Goal: Task Accomplishment & Management: Manage account settings

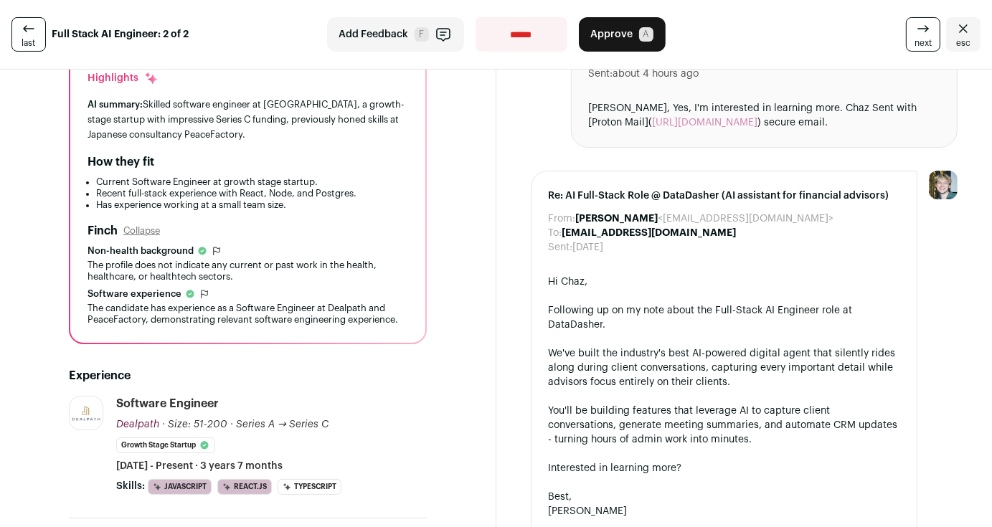
scroll to position [143, 0]
click at [135, 234] on button "Collapse" at bounding box center [141, 230] width 37 height 11
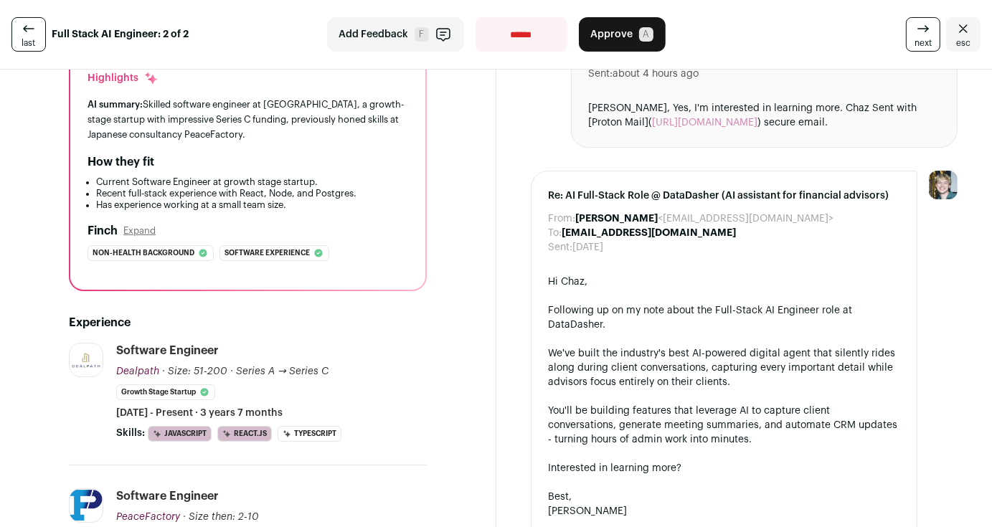
click at [135, 234] on button "Expand" at bounding box center [139, 230] width 32 height 11
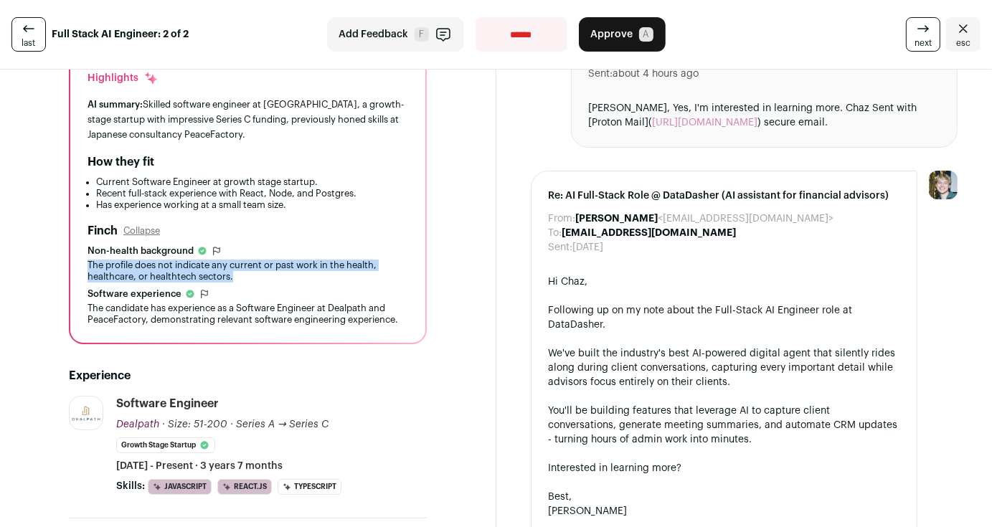
drag, startPoint x: 77, startPoint y: 262, endPoint x: 270, endPoint y: 281, distance: 194.5
click at [270, 281] on div "The profile does not indicate any current or past work in the health, healthcar…" at bounding box center [247, 271] width 321 height 23
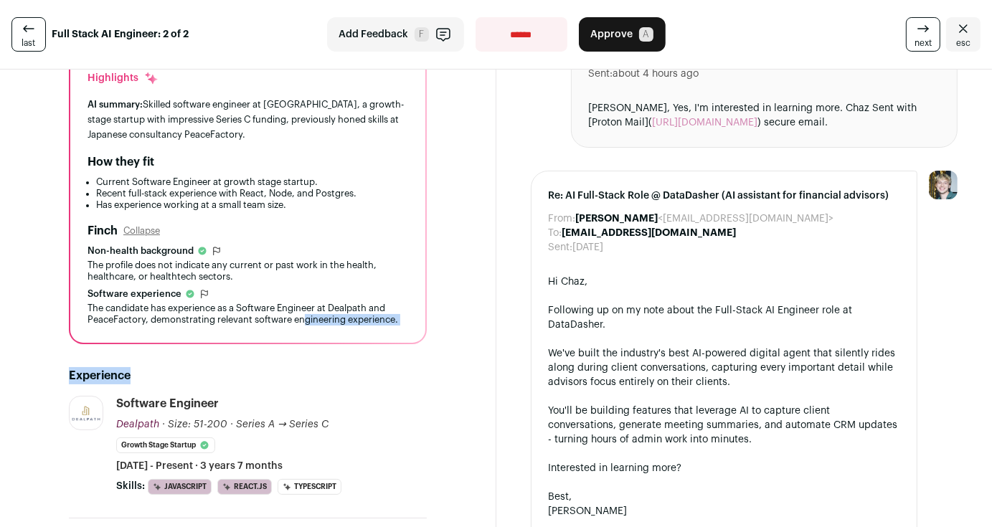
drag, startPoint x: 293, startPoint y: 315, endPoint x: 454, endPoint y: 343, distance: 163.9
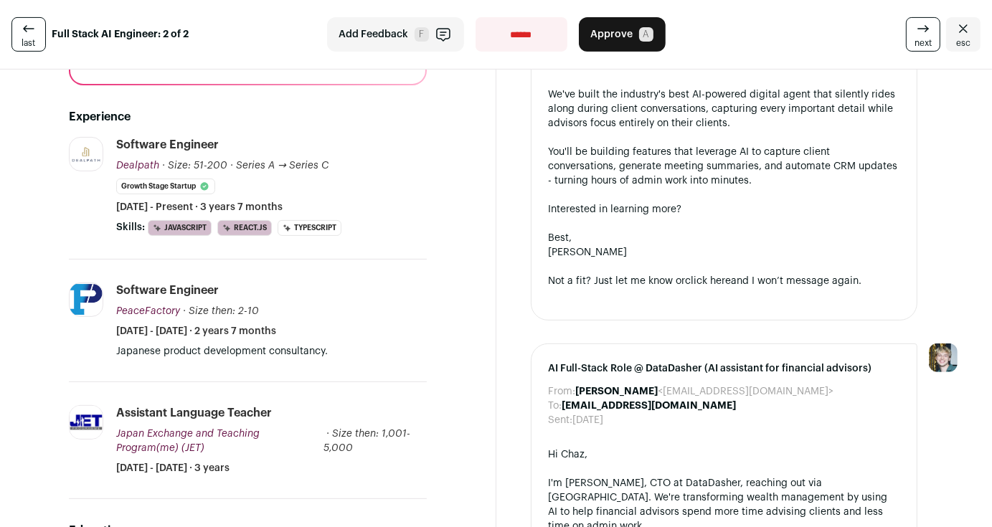
scroll to position [403, 0]
drag, startPoint x: 152, startPoint y: 350, endPoint x: 313, endPoint y: 351, distance: 161.3
click at [313, 351] on p "Japanese product development consultancy." at bounding box center [271, 350] width 310 height 14
drag, startPoint x: 313, startPoint y: 348, endPoint x: 101, endPoint y: 343, distance: 211.6
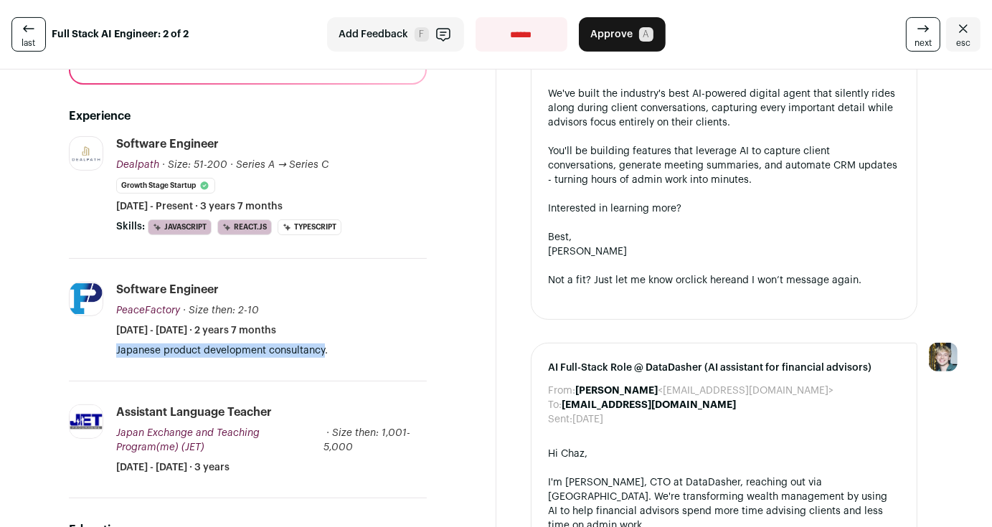
click at [101, 343] on li "PeaceFactory peacefactory.co.jp Add to company list Public / Private Private Va…" at bounding box center [248, 320] width 358 height 123
copy p "Japanese product development consultancy"
click at [403, 308] on div "Software Engineer PeaceFactory PeaceFactory peacefactory.co.jp Add to company l…" at bounding box center [271, 310] width 310 height 56
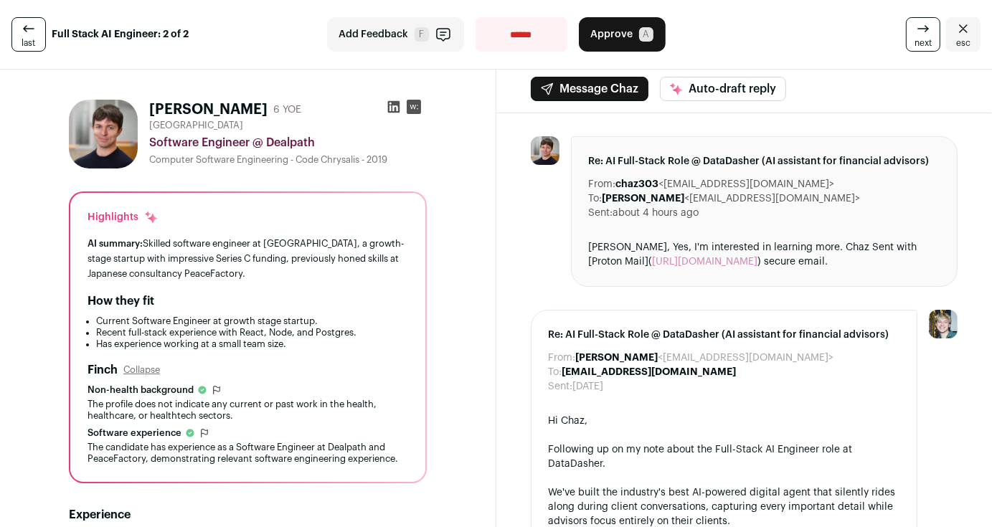
scroll to position [4, 0]
click at [399, 105] on icon at bounding box center [393, 108] width 12 height 12
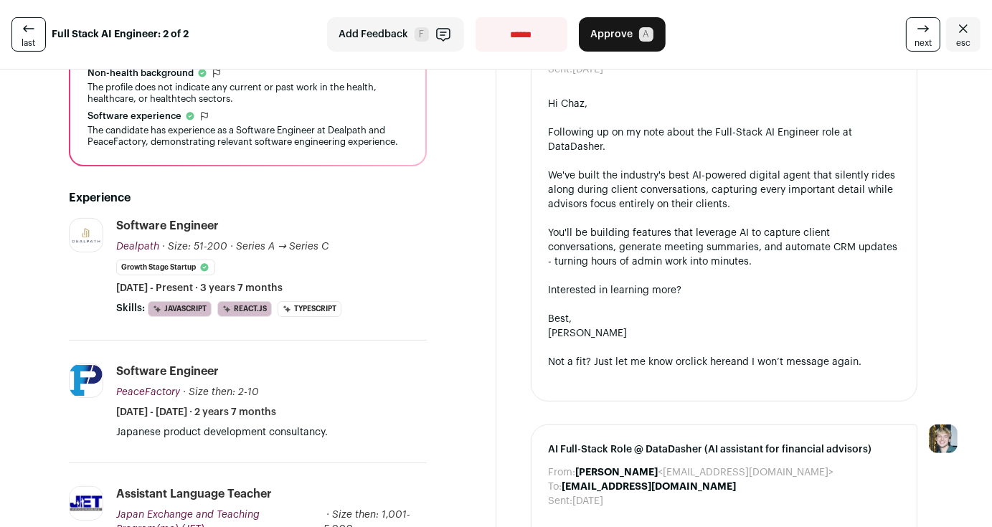
scroll to position [322, 0]
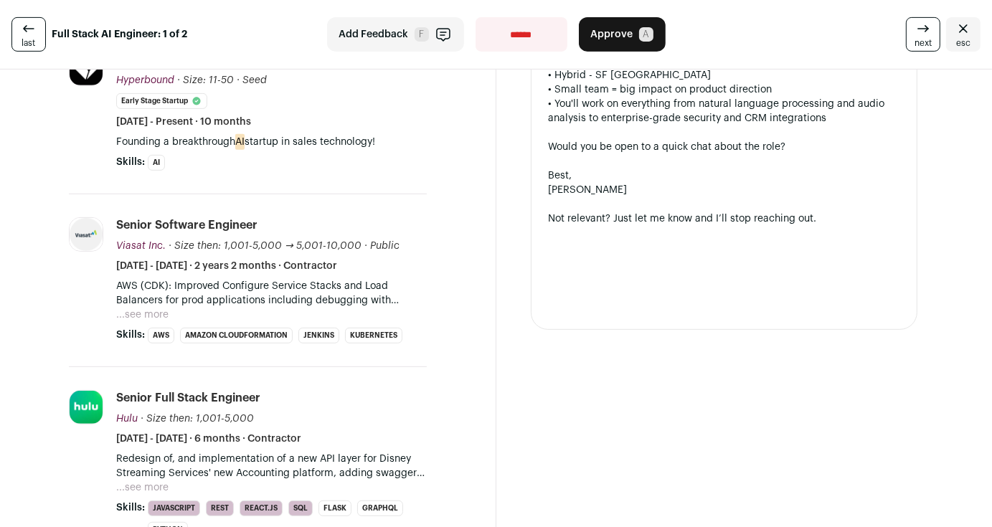
scroll to position [550, 0]
click at [123, 308] on button "...see more" at bounding box center [142, 315] width 52 height 14
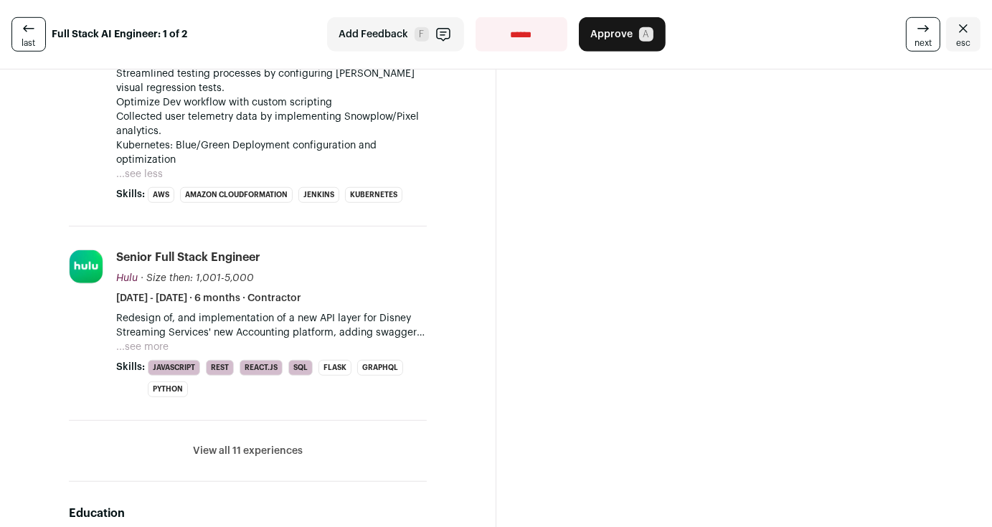
scroll to position [906, 0]
click at [125, 303] on li "Senior Full Stack Engineer Hulu [GEOGRAPHIC_DATA][DOMAIN_NAME] Add to company l…" at bounding box center [271, 324] width 310 height 148
click at [125, 340] on button "...see more" at bounding box center [142, 347] width 52 height 14
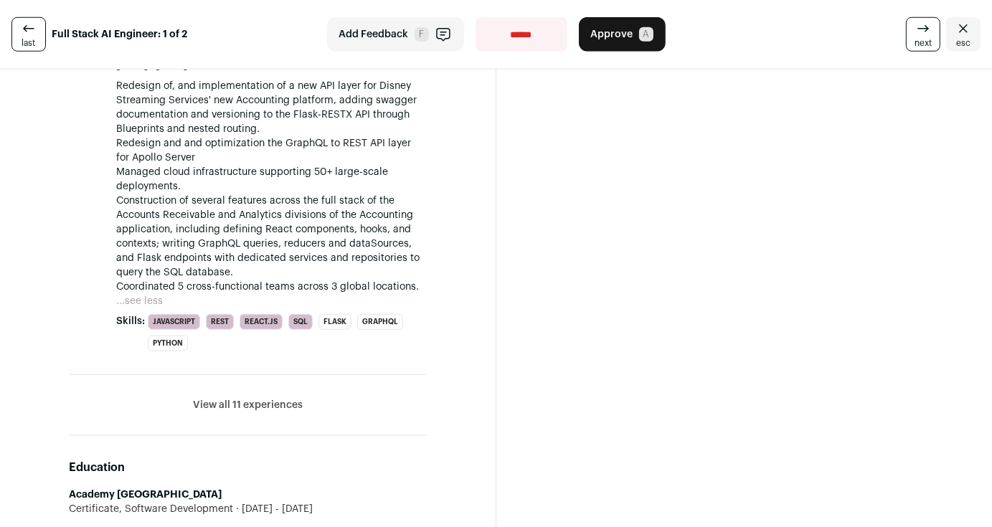
scroll to position [1138, 0]
click at [267, 399] on button "View all 11 experiences" at bounding box center [248, 406] width 110 height 14
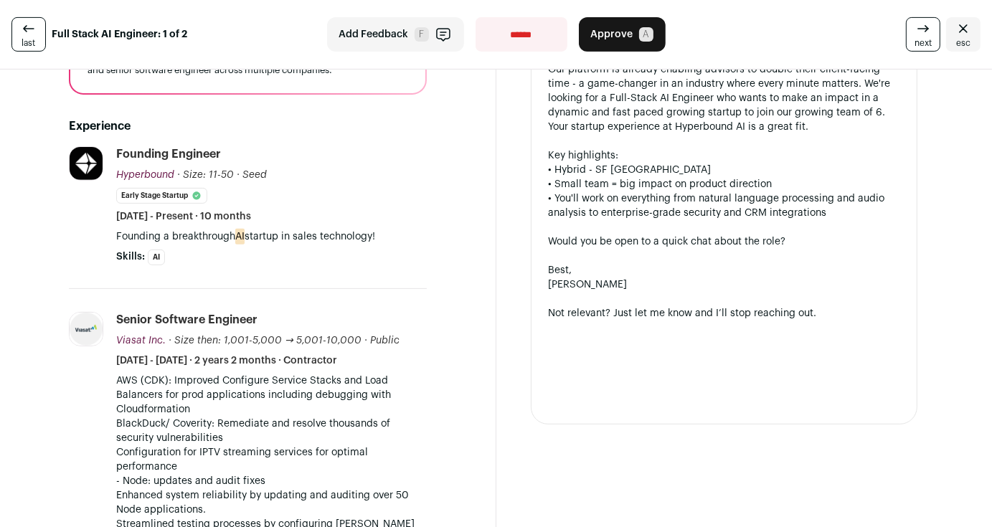
scroll to position [460, 0]
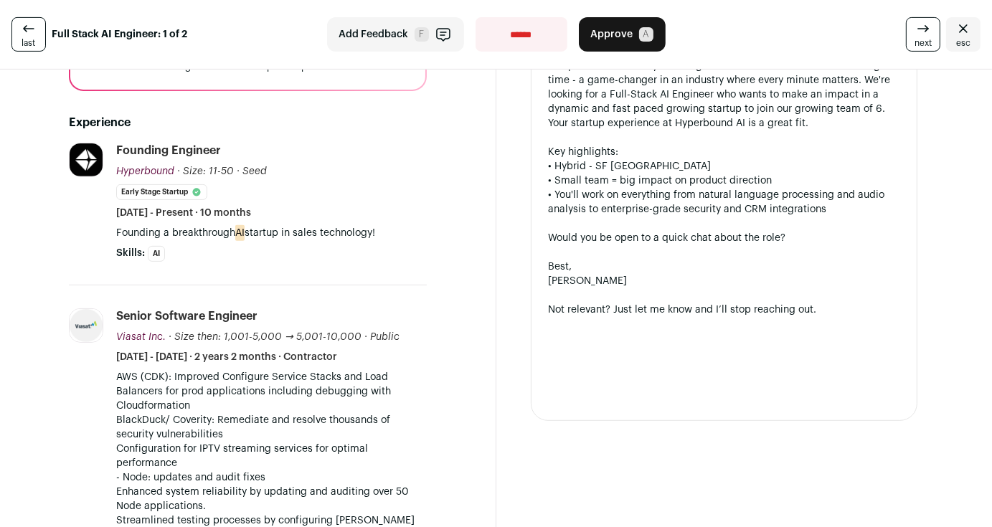
click at [24, 44] on span "last" at bounding box center [29, 42] width 14 height 11
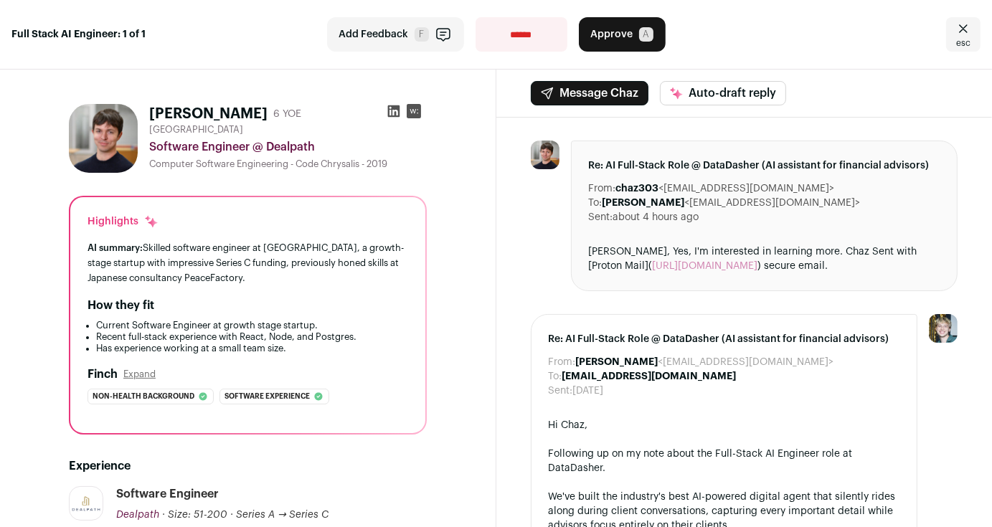
click at [957, 29] on icon "Close" at bounding box center [962, 28] width 17 height 17
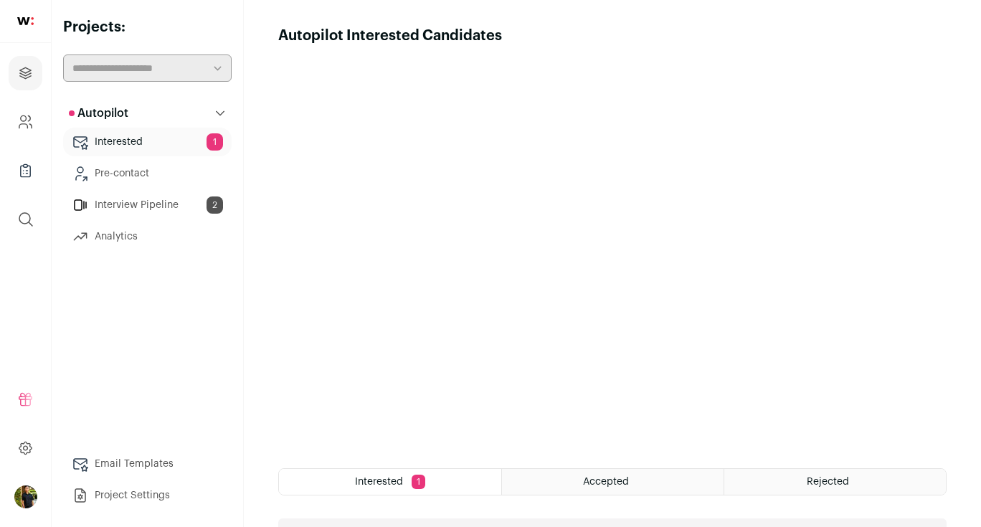
click at [136, 211] on link "Interview Pipeline 2" at bounding box center [147, 205] width 168 height 29
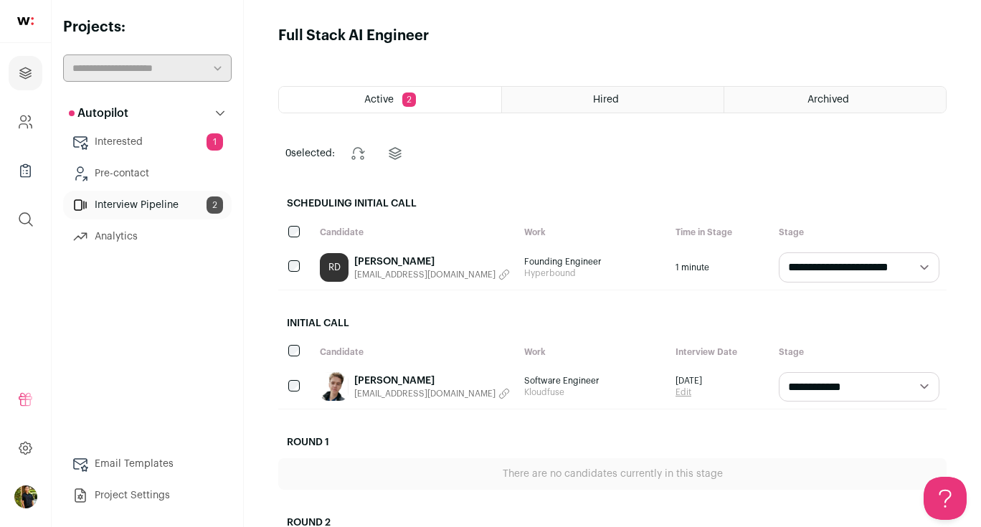
click at [908, 389] on select "**********" at bounding box center [859, 387] width 161 height 30
click at [867, 384] on select "**********" at bounding box center [859, 387] width 161 height 30
click at [392, 381] on link "Maksym Polinka" at bounding box center [432, 381] width 156 height 14
